Goal: Information Seeking & Learning: Find specific page/section

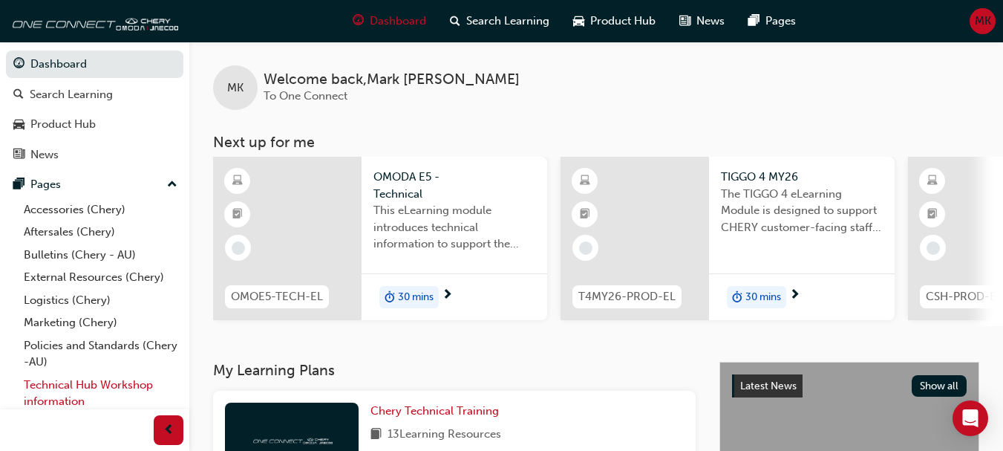
click at [45, 381] on link "Technical Hub Workshop information" at bounding box center [101, 392] width 166 height 39
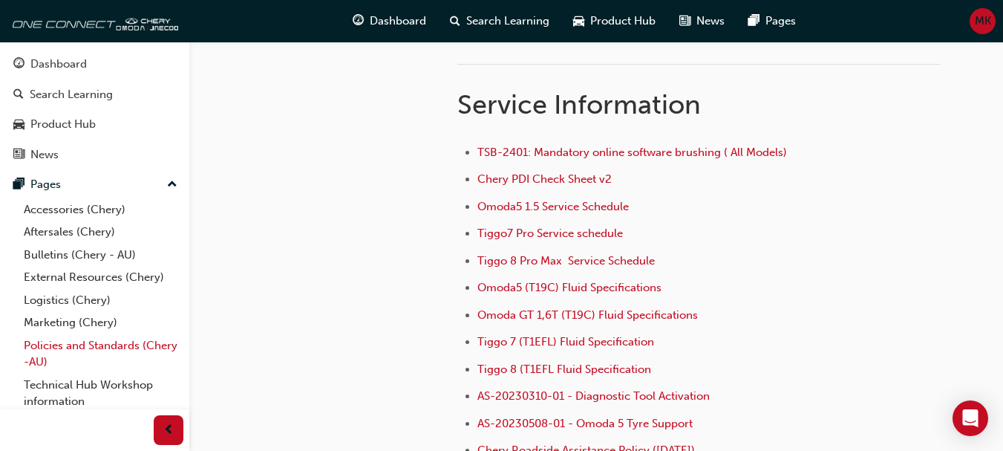
scroll to position [27, 0]
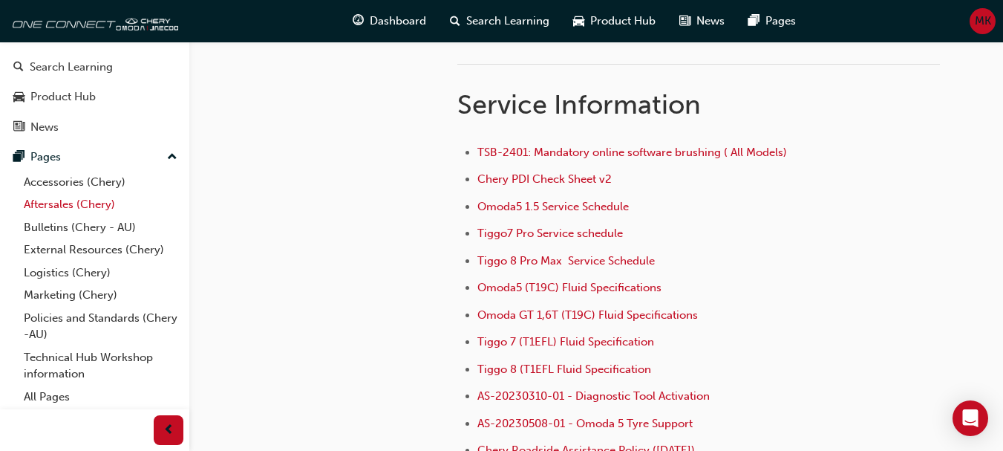
click at [94, 198] on link "Aftersales (Chery)" at bounding box center [101, 204] width 166 height 23
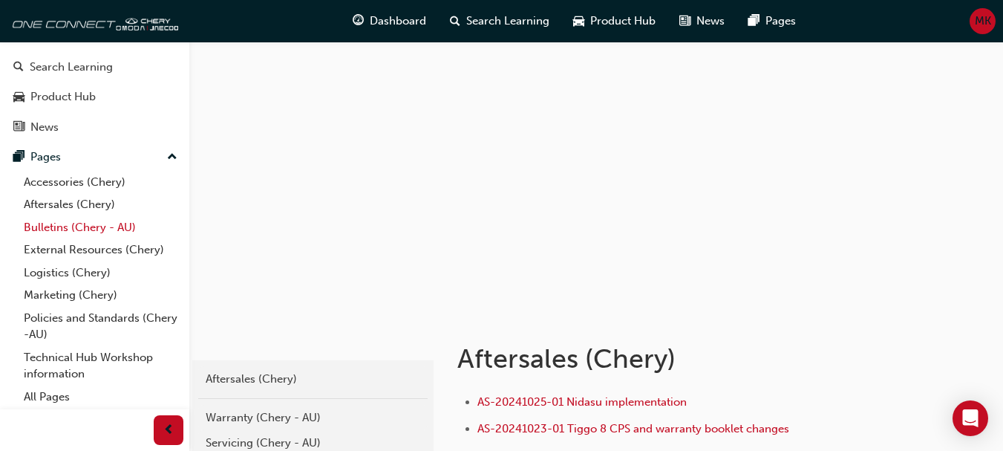
click at [87, 231] on link "Bulletins (Chery - AU)" at bounding box center [101, 227] width 166 height 23
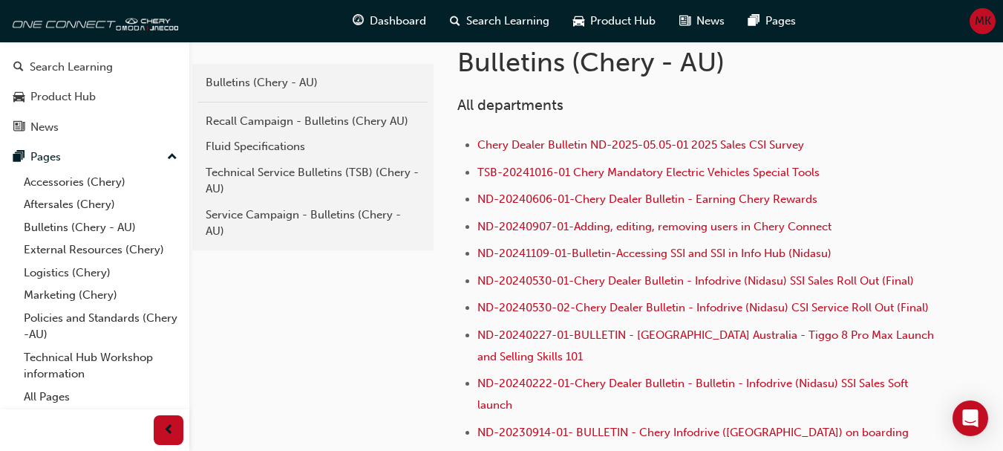
scroll to position [297, 0]
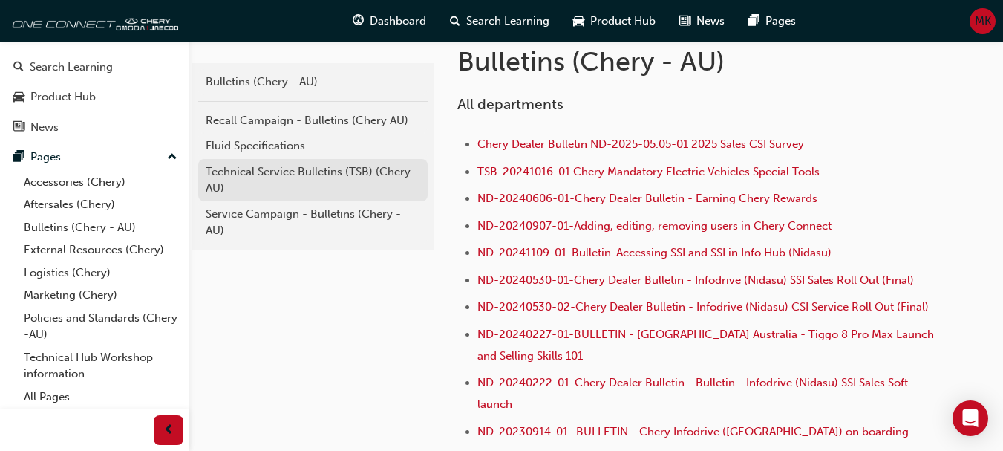
click at [259, 168] on div "Technical Service Bulletins (TSB) (Chery - AU)" at bounding box center [313, 179] width 214 height 33
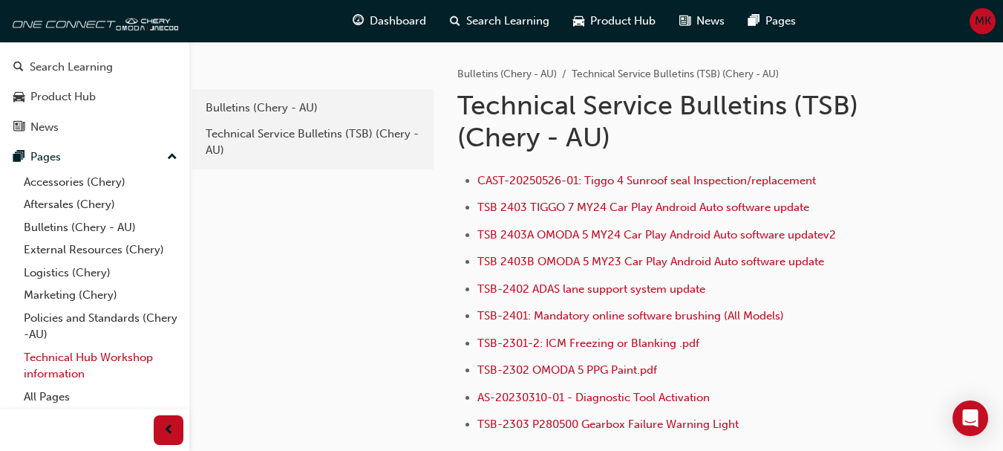
click at [59, 356] on link "Technical Hub Workshop information" at bounding box center [101, 365] width 166 height 39
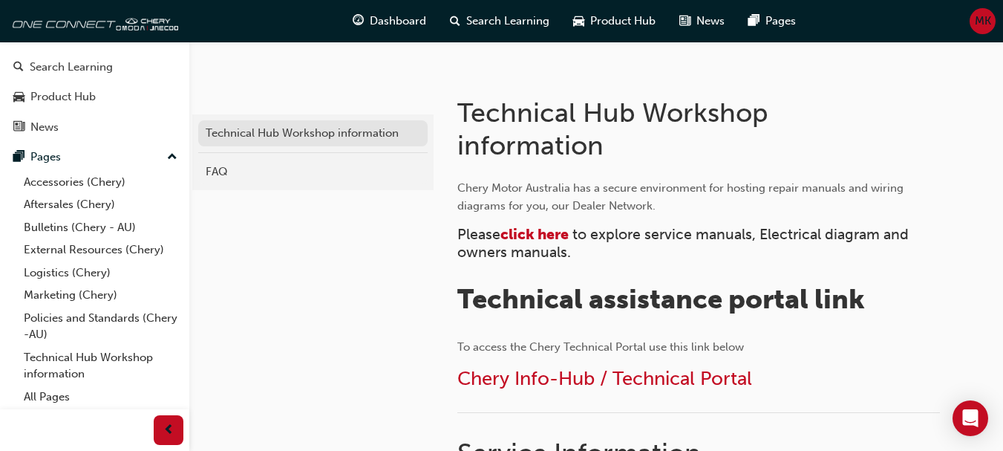
scroll to position [297, 0]
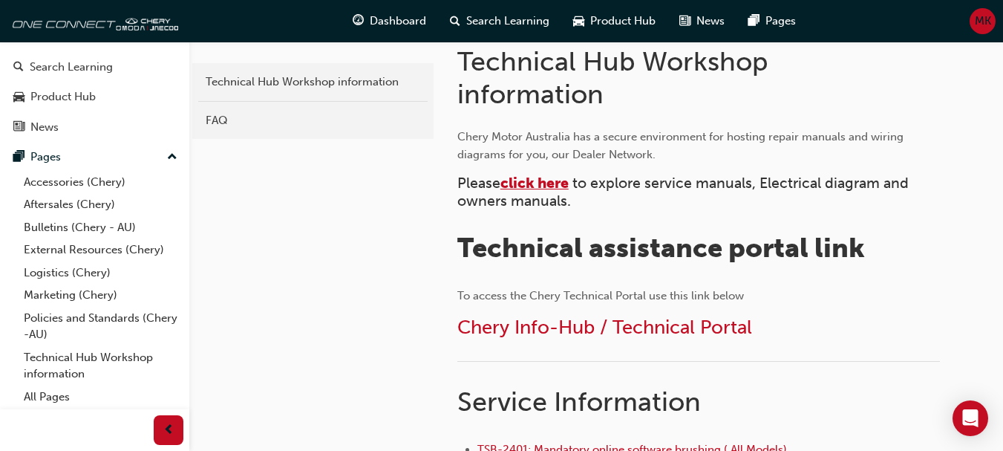
click at [510, 185] on span "click here" at bounding box center [534, 182] width 68 height 17
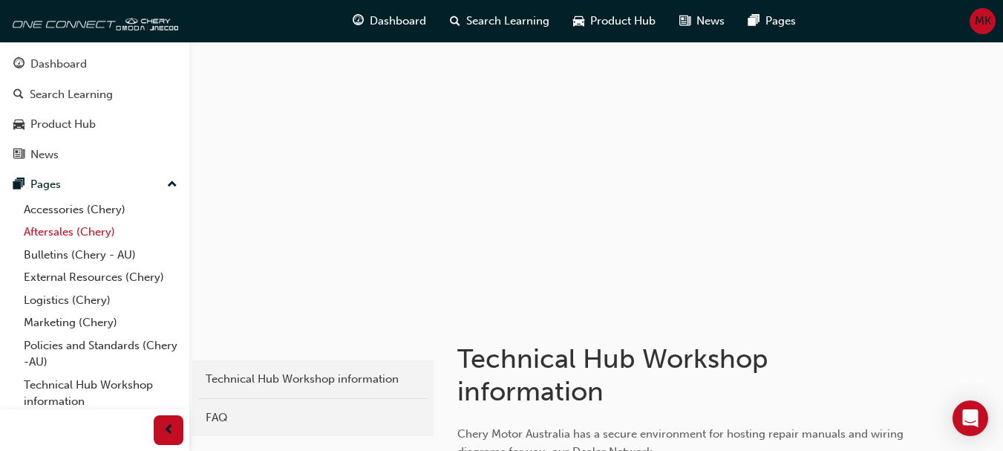
click at [48, 233] on link "Aftersales (Chery)" at bounding box center [101, 231] width 166 height 23
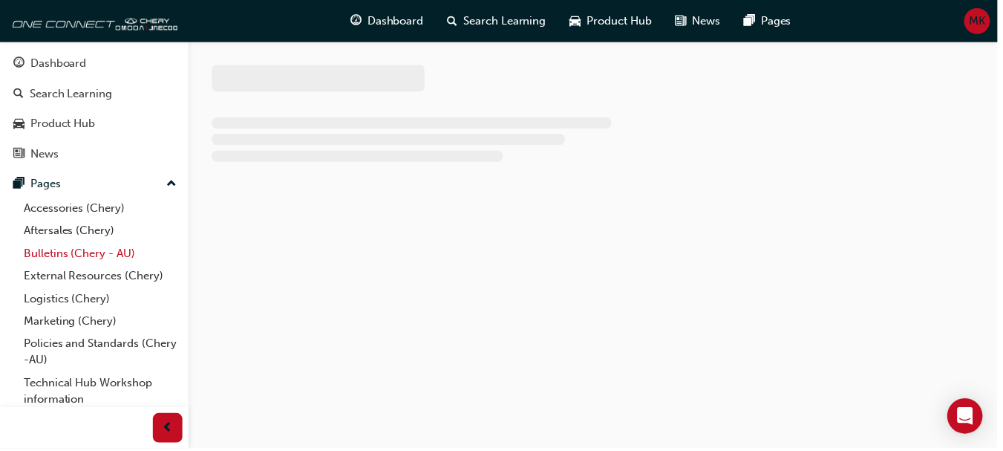
click at [53, 248] on link "Bulletins (Chery - AU)" at bounding box center [101, 254] width 166 height 23
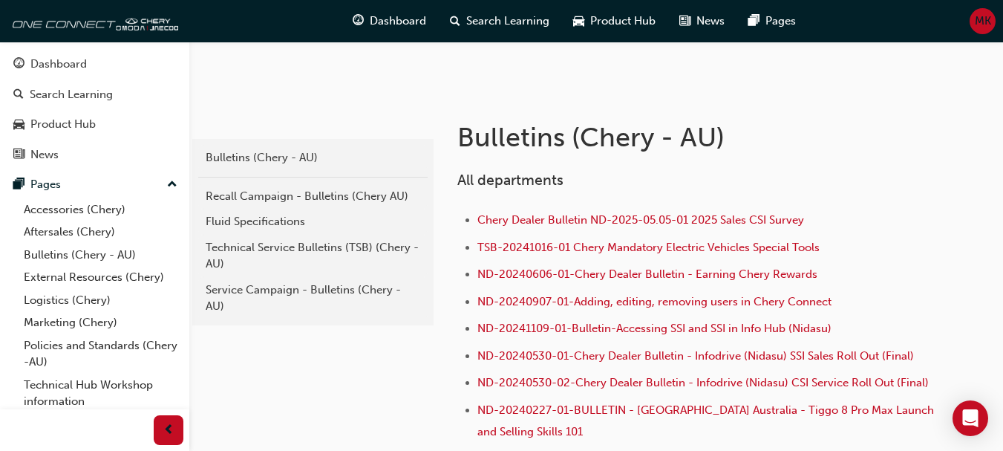
scroll to position [223, 0]
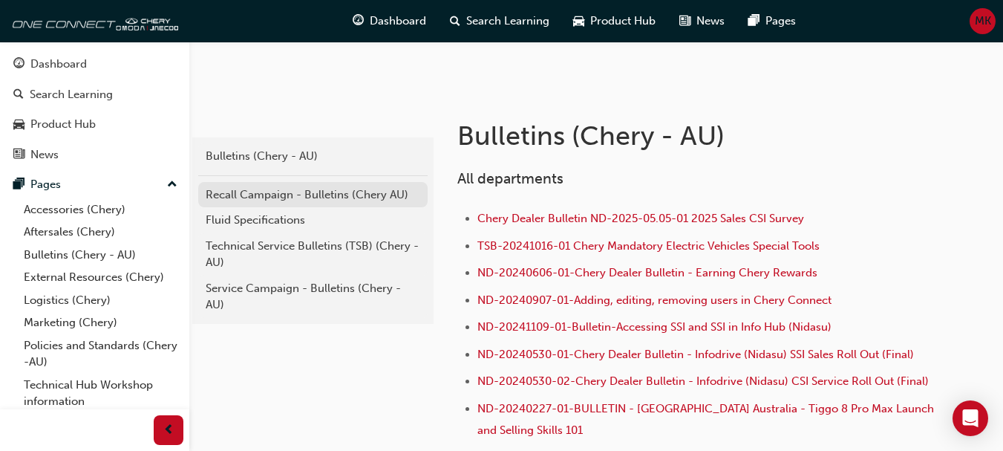
click at [309, 198] on div "Recall Campaign - Bulletins (Chery AU)" at bounding box center [313, 194] width 214 height 17
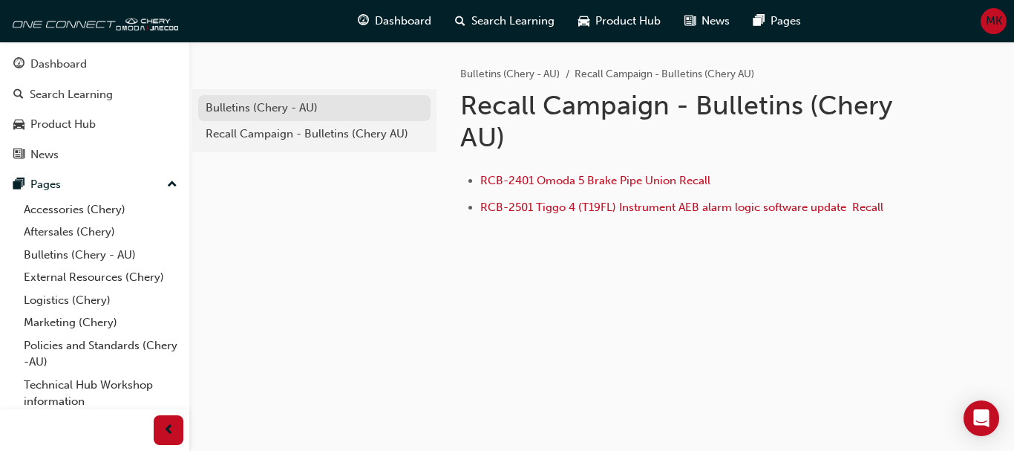
click at [268, 113] on div "Bulletins (Chery - AU)" at bounding box center [314, 107] width 217 height 17
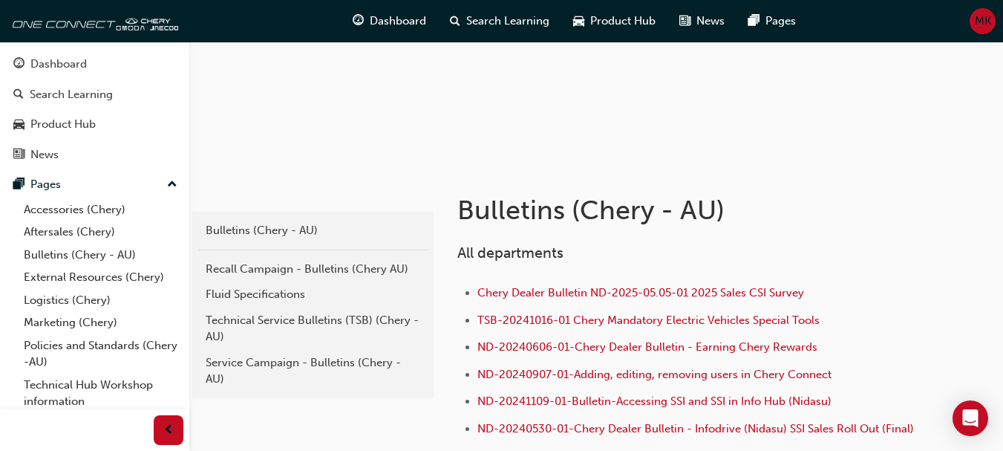
scroll to position [223, 0]
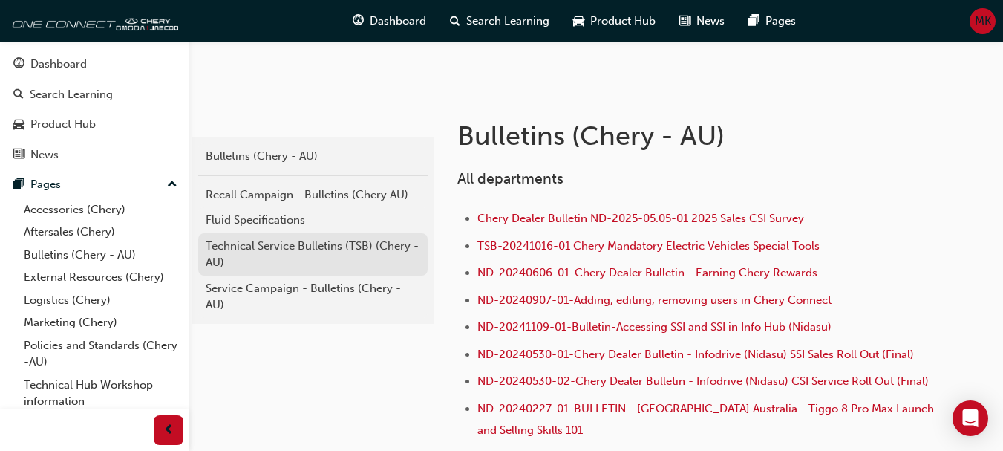
click at [282, 249] on div "Technical Service Bulletins (TSB) (Chery - AU)" at bounding box center [313, 254] width 214 height 33
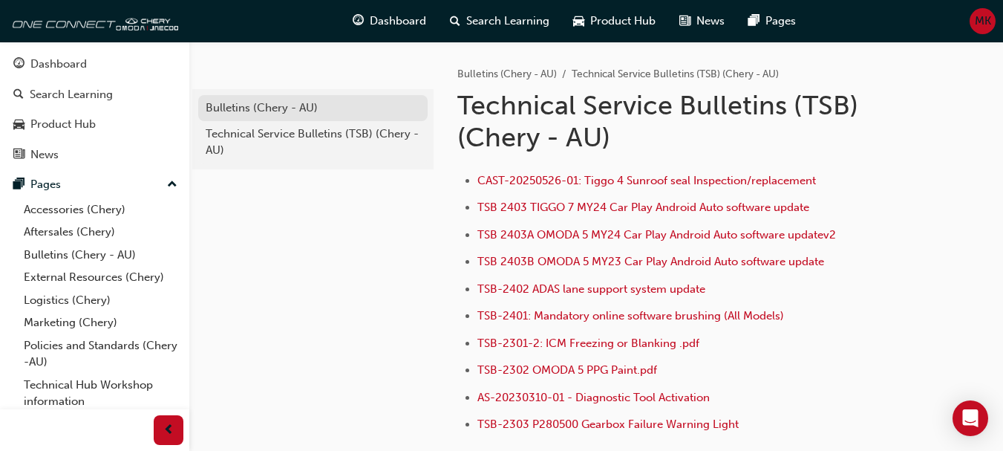
click at [273, 107] on div "Bulletins (Chery - AU)" at bounding box center [313, 107] width 214 height 17
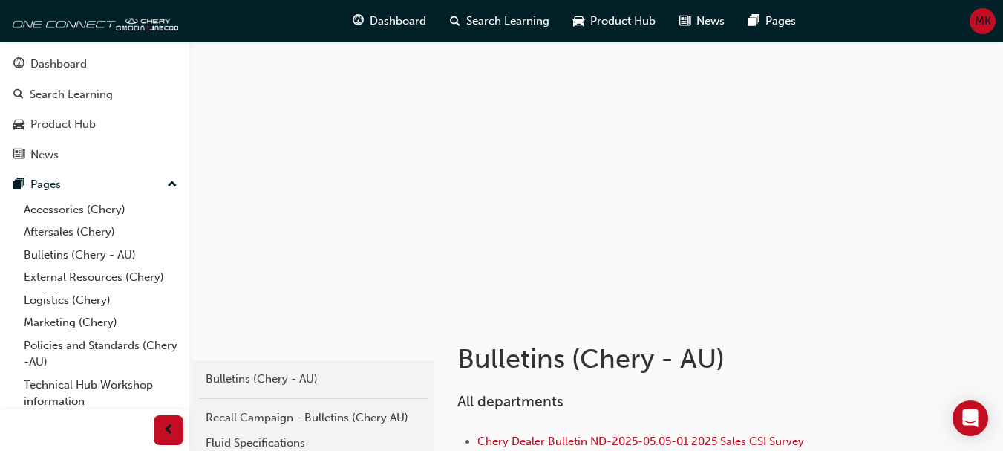
scroll to position [148, 0]
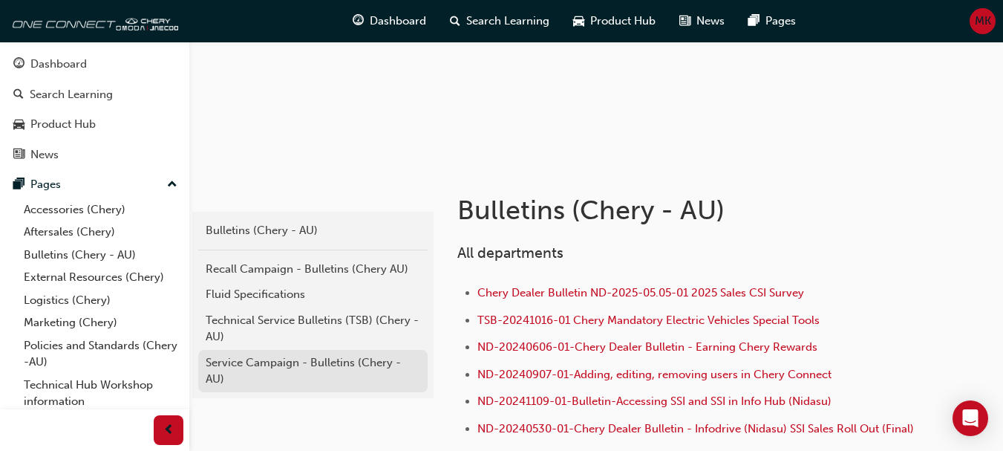
click at [309, 362] on div "Service Campaign - Bulletins (Chery - AU)" at bounding box center [313, 370] width 214 height 33
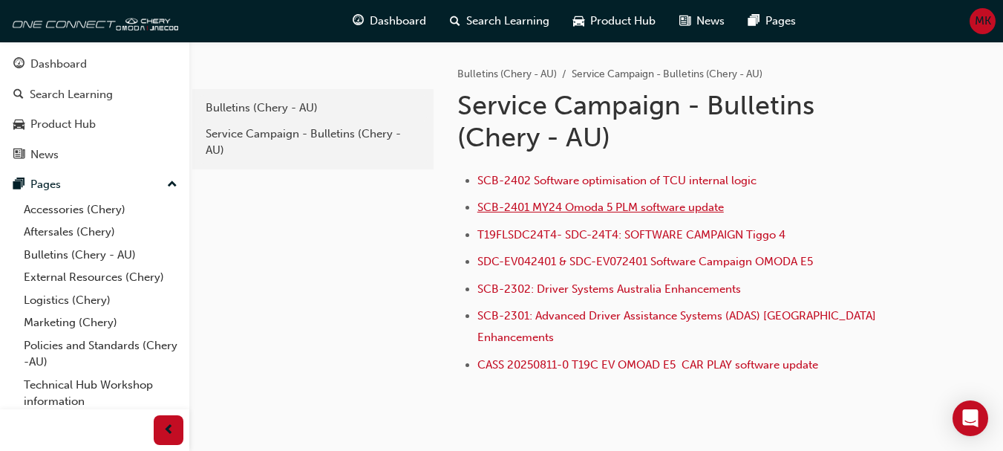
click at [561, 206] on span "SCB-2401 MY24 Omoda 5 PLM software update" at bounding box center [600, 206] width 246 height 13
